Goal: Transaction & Acquisition: Download file/media

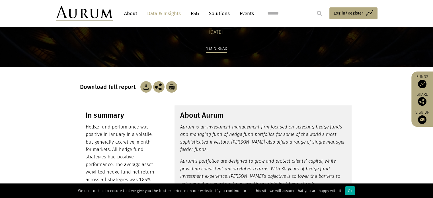
scroll to position [85, 0]
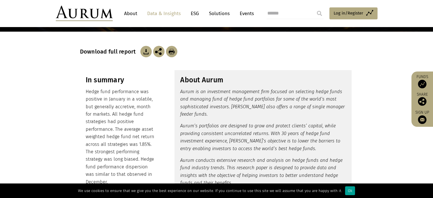
click at [350, 191] on div "Ok" at bounding box center [350, 190] width 10 height 9
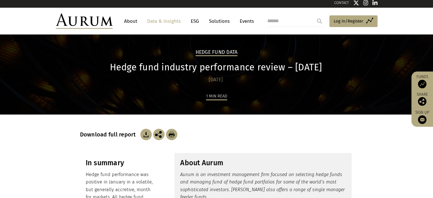
scroll to position [0, 0]
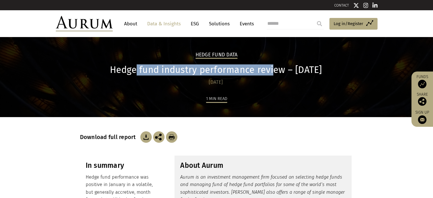
drag, startPoint x: 124, startPoint y: 65, endPoint x: 285, endPoint y: 73, distance: 161.0
click at [282, 73] on h1 "Hedge fund industry performance review – [DATE]" at bounding box center [216, 69] width 272 height 11
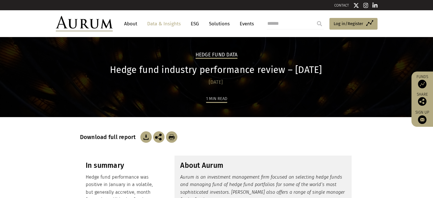
click at [293, 72] on h1 "Hedge fund industry performance review – [DATE]" at bounding box center [216, 69] width 272 height 11
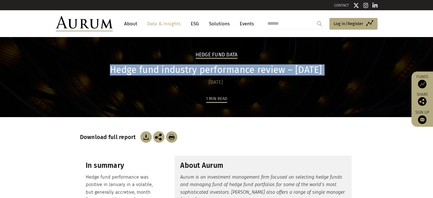
click at [293, 72] on h1 "Hedge fund industry performance review – [DATE]" at bounding box center [216, 69] width 272 height 11
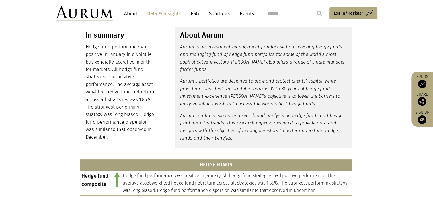
scroll to position [114, 0]
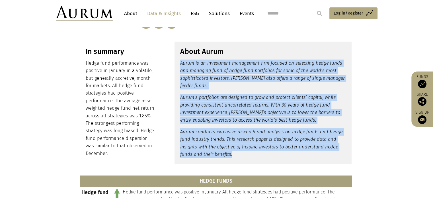
drag, startPoint x: 180, startPoint y: 64, endPoint x: 243, endPoint y: 155, distance: 110.5
click at [243, 155] on div "About Aurum Aurum is an investment management firm focused on selecting hedge f…" at bounding box center [262, 103] width 177 height 122
click at [241, 155] on p "Aurum conducts extensive research and analysis on hedge funds and hedge fund in…" at bounding box center [263, 143] width 166 height 30
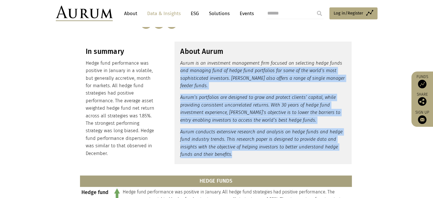
drag, startPoint x: 235, startPoint y: 154, endPoint x: 178, endPoint y: 65, distance: 105.5
click at [176, 67] on div "About Aurum Aurum is an investment management firm focused on selecting hedge f…" at bounding box center [262, 103] width 177 height 122
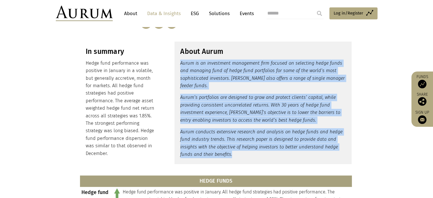
click at [178, 65] on div "About Aurum Aurum is an investment management firm focused on selecting hedge f…" at bounding box center [262, 103] width 177 height 122
drag, startPoint x: 181, startPoint y: 61, endPoint x: 239, endPoint y: 155, distance: 110.3
click at [239, 155] on div "About Aurum Aurum is an investment management firm focused on selecting hedge f…" at bounding box center [262, 103] width 177 height 122
click at [239, 155] on p "Aurum conducts extensive research and analysis on hedge funds and hedge fund in…" at bounding box center [263, 143] width 166 height 30
drag, startPoint x: 239, startPoint y: 155, endPoint x: 178, endPoint y: 65, distance: 108.1
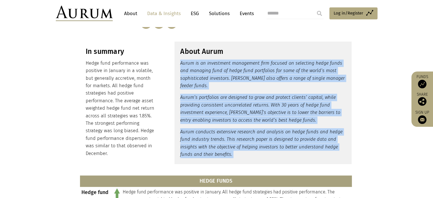
click at [178, 65] on div "About Aurum Aurum is an investment management firm focused on selecting hedge f…" at bounding box center [262, 103] width 177 height 122
click at [180, 65] on div "About Aurum Aurum is an investment management firm focused on selecting hedge f…" at bounding box center [262, 103] width 177 height 122
drag, startPoint x: 180, startPoint y: 63, endPoint x: 241, endPoint y: 153, distance: 109.3
click at [241, 153] on div "About Aurum Aurum is an investment management firm focused on selecting hedge f…" at bounding box center [262, 103] width 177 height 122
click at [241, 153] on p "Aurum conducts extensive research and analysis on hedge funds and hedge fund in…" at bounding box center [263, 143] width 166 height 30
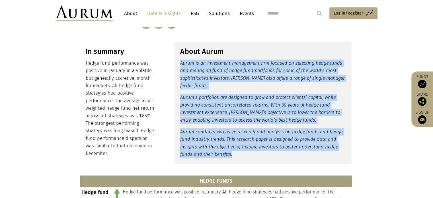
drag, startPoint x: 237, startPoint y: 153, endPoint x: 178, endPoint y: 63, distance: 108.6
click at [178, 63] on div "About Aurum Aurum is an investment management firm focused on selecting hedge f…" at bounding box center [262, 103] width 177 height 122
click at [181, 63] on em "Aurum is an investment management firm focused on selecting hedge funds and man…" at bounding box center [262, 74] width 165 height 28
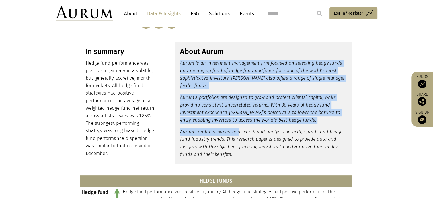
drag, startPoint x: 180, startPoint y: 63, endPoint x: 238, endPoint y: 139, distance: 95.0
click at [238, 137] on div "About Aurum Aurum is an investment management firm focused on selecting hedge f…" at bounding box center [262, 103] width 177 height 122
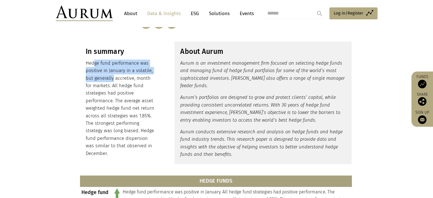
drag, startPoint x: 103, startPoint y: 69, endPoint x: 116, endPoint y: 79, distance: 16.1
click at [115, 78] on p "Hedge fund performance was positive in January in a volatile, but generally acc…" at bounding box center [121, 108] width 71 height 98
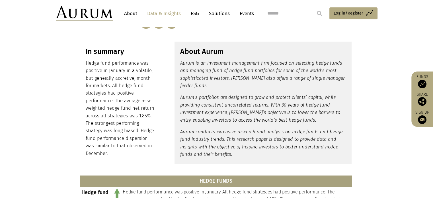
click at [116, 79] on p "Hedge fund performance was positive in January in a volatile, but generally acc…" at bounding box center [121, 108] width 71 height 98
drag, startPoint x: 85, startPoint y: 51, endPoint x: 120, endPoint y: 54, distance: 35.7
click at [120, 54] on div "In summary Hedge fund performance was positive in January in a volatile, but ge…" at bounding box center [121, 102] width 82 height 121
click at [120, 54] on h3 "In summary" at bounding box center [121, 51] width 71 height 9
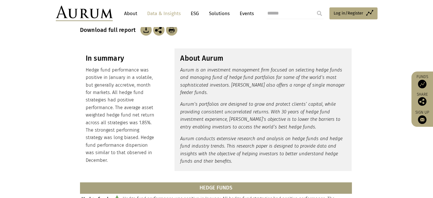
scroll to position [28, 0]
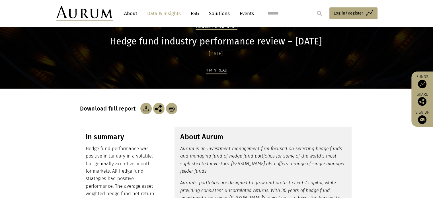
click at [146, 110] on img at bounding box center [145, 108] width 11 height 11
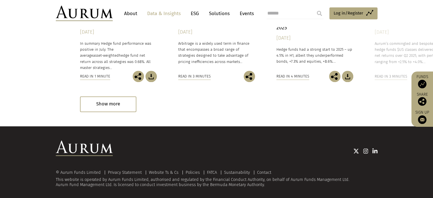
scroll to position [848, 0]
